Goal: Find specific page/section: Find specific page/section

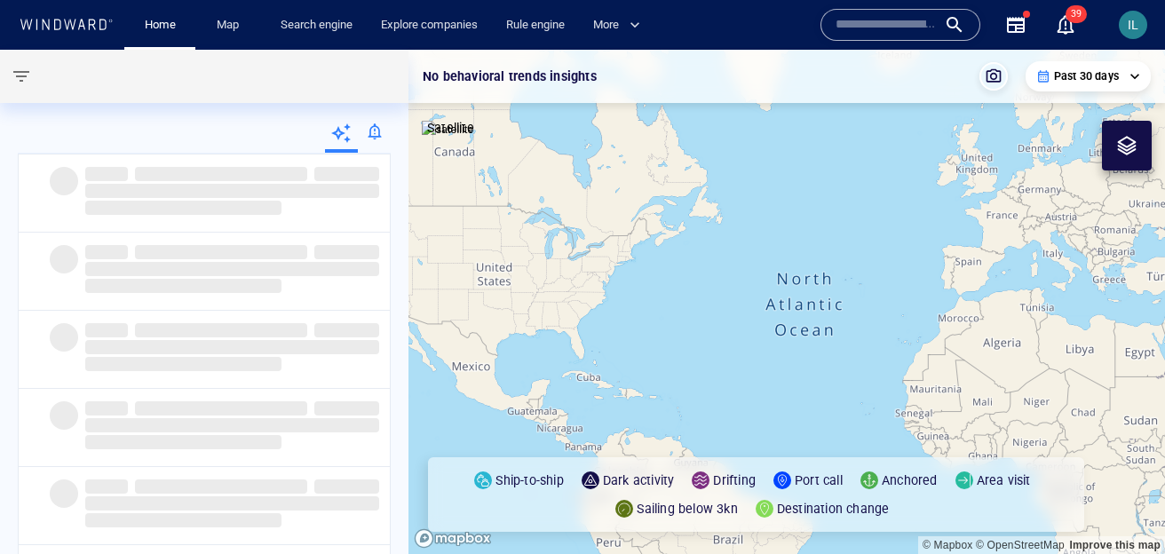
click at [899, 26] on input "text" at bounding box center [885, 25] width 101 height 27
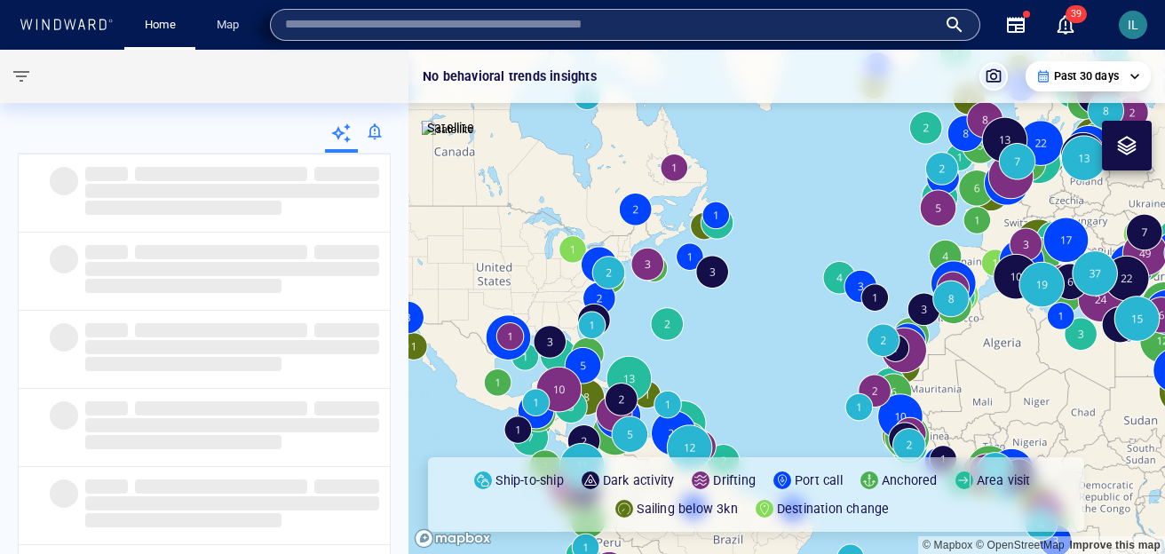
paste input "*******"
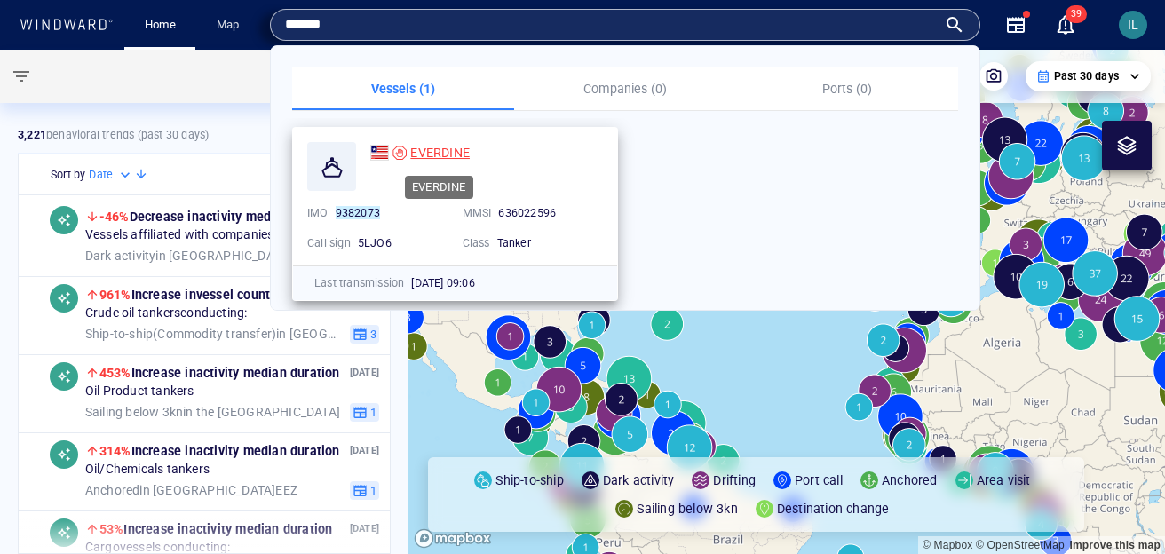
type input "*******"
click at [435, 152] on span "EVERDINE" at bounding box center [439, 153] width 59 height 14
